Goal: Information Seeking & Learning: Learn about a topic

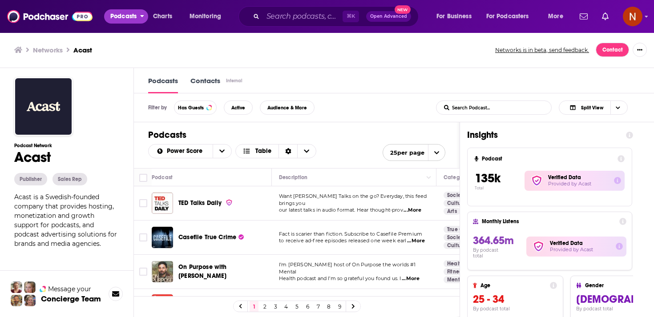
click at [127, 17] on span "Podcasts" at bounding box center [123, 16] width 26 height 12
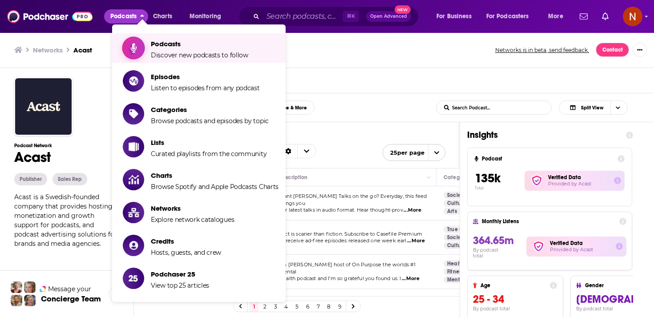
click at [140, 45] on span "Show item sub-menu" at bounding box center [133, 48] width 68 height 68
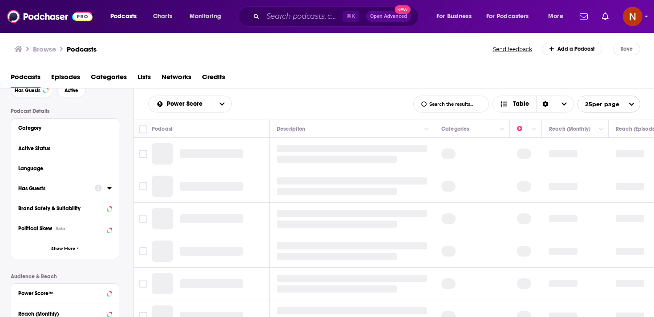
scroll to position [52, 0]
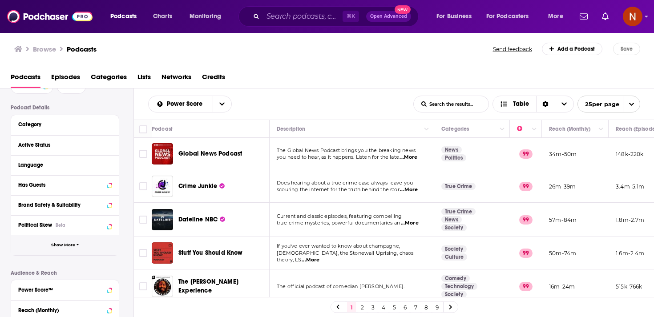
click at [72, 245] on span "Show More" at bounding box center [63, 245] width 24 height 5
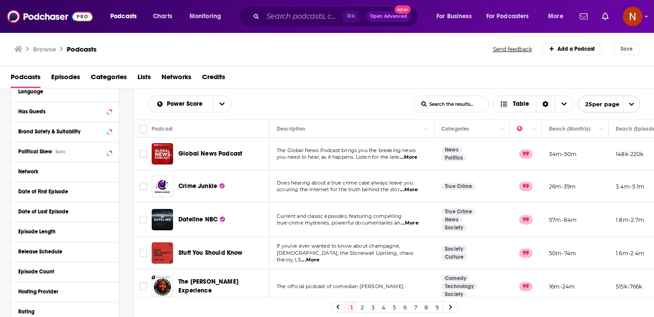
scroll to position [244, 0]
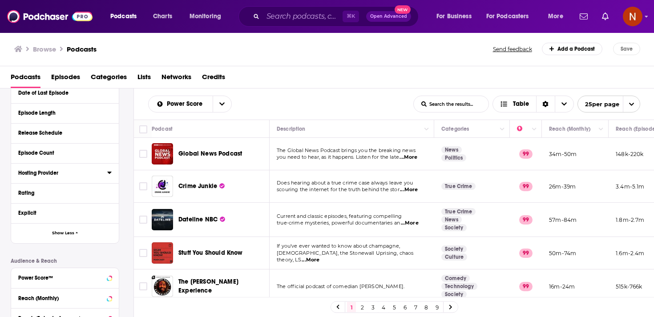
click at [109, 175] on icon at bounding box center [109, 172] width 4 height 7
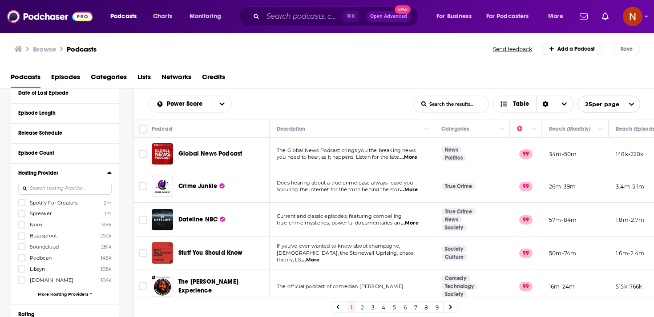
click at [96, 187] on input at bounding box center [64, 189] width 93 height 12
type input "a"
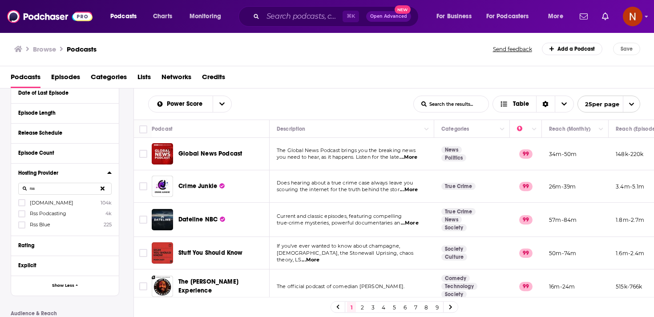
type input "rss"
click at [54, 204] on label "Rss.com 104k" at bounding box center [64, 203] width 93 height 8
click at [22, 205] on input "multiSelectOption-RSS.com-0" at bounding box center [22, 205] width 0 height 0
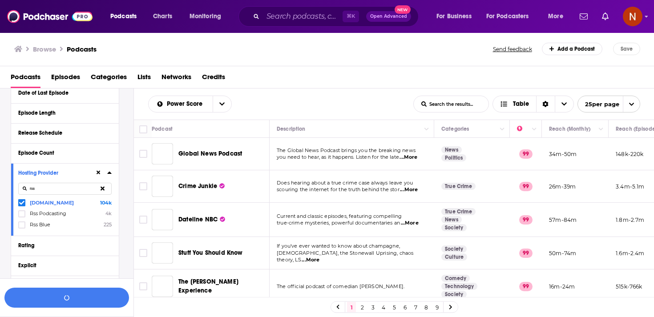
scroll to position [266, 0]
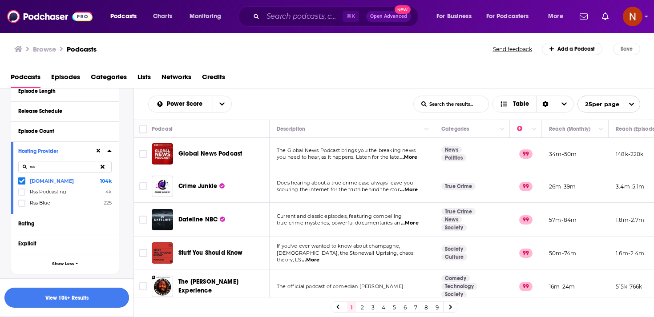
click at [84, 298] on button "View 10k+ Results" at bounding box center [66, 298] width 124 height 20
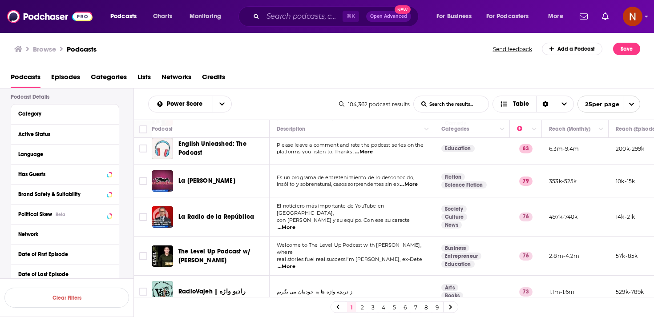
scroll to position [55, 0]
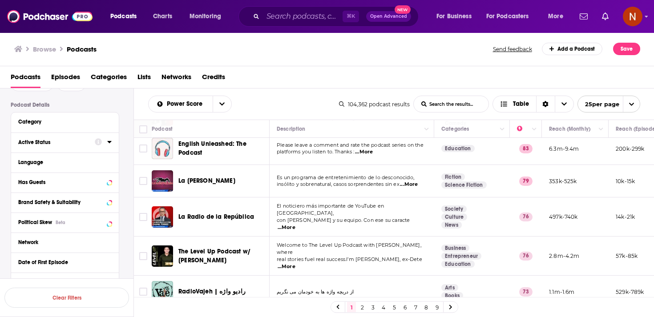
click at [109, 143] on icon at bounding box center [109, 142] width 4 height 2
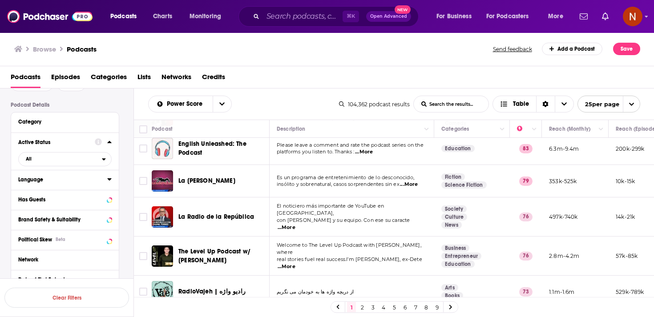
click at [109, 180] on icon at bounding box center [109, 179] width 4 height 2
click at [24, 232] on icon at bounding box center [21, 231] width 5 height 5
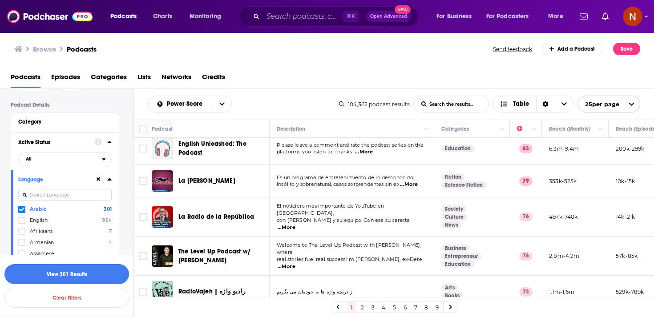
click at [82, 272] on button "View 301 Results" at bounding box center [66, 274] width 124 height 20
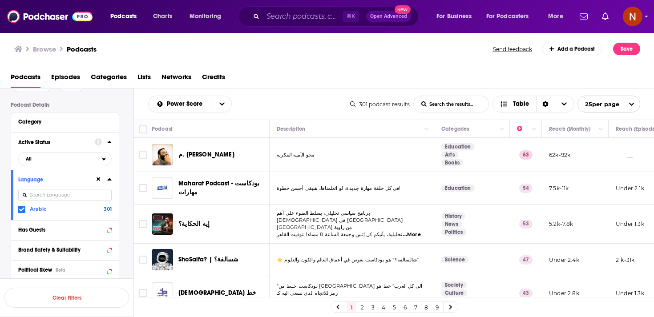
click at [284, 96] on div "Power Score List Search Input Search the results... Table" at bounding box center [249, 104] width 202 height 17
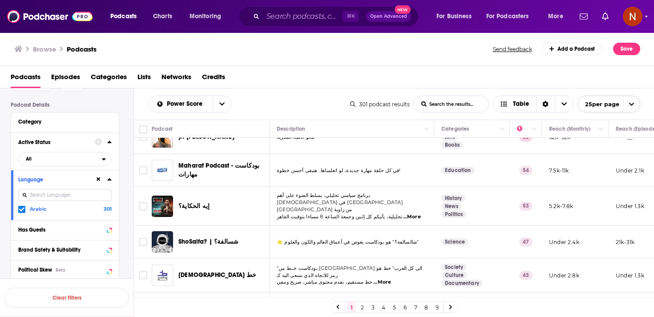
scroll to position [19, 0]
click at [260, 84] on div "Podcasts Episodes Categories Lists Networks Credits" at bounding box center [329, 79] width 636 height 18
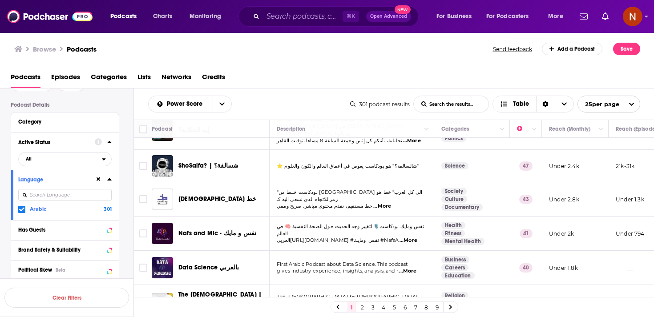
scroll to position [0, 0]
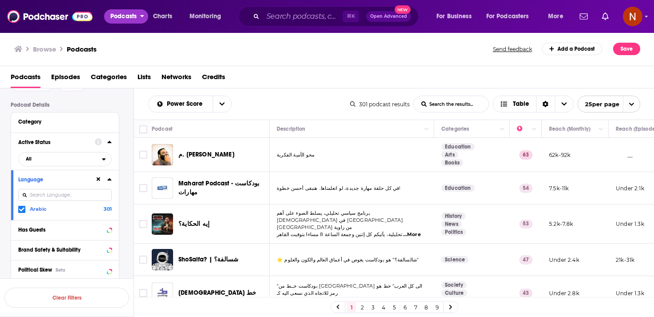
click at [118, 15] on span "Podcasts" at bounding box center [123, 16] width 26 height 12
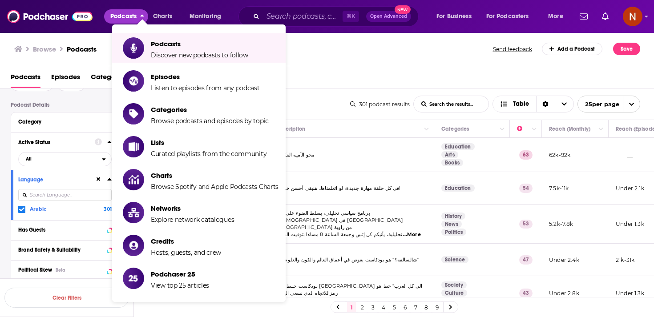
click at [306, 49] on span "Podcasts Discover new podcasts to follow Episodes Listen to episodes from any p…" at bounding box center [226, 165] width 173 height 283
click at [296, 42] on span "Podcasts Discover new podcasts to follow Episodes Listen to episodes from any p…" at bounding box center [226, 165] width 173 height 283
click at [133, 15] on span "Podcasts" at bounding box center [123, 16] width 26 height 12
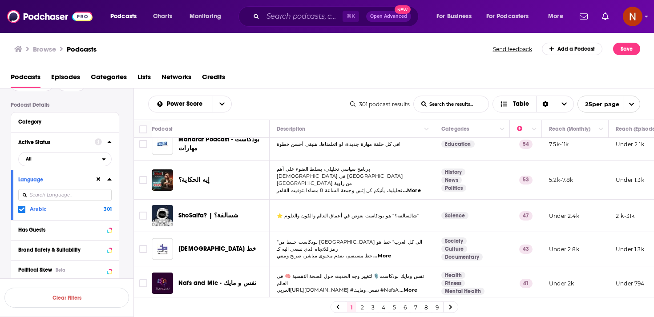
scroll to position [51, 0]
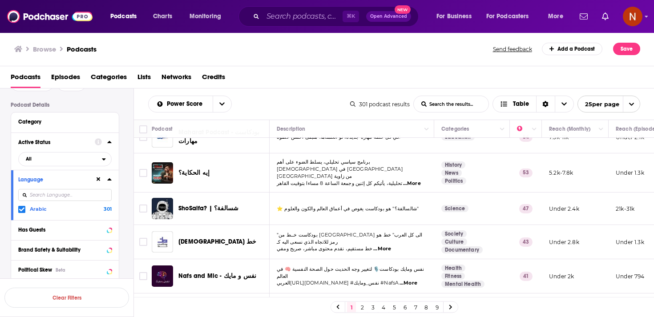
click at [21, 211] on icon at bounding box center [21, 209] width 5 height 5
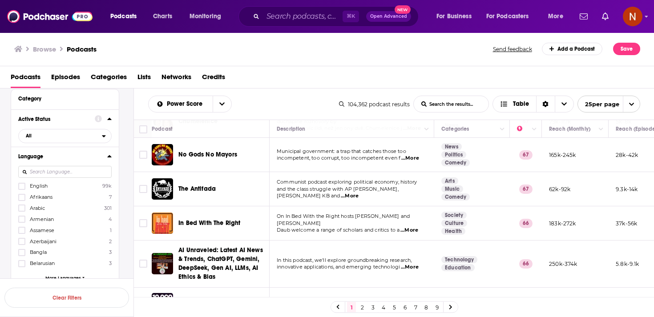
scroll to position [691, 0]
